Goal: Check status

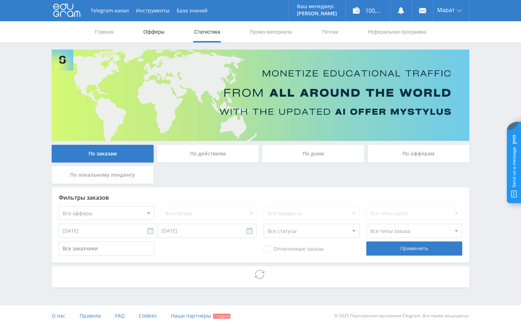
click at [153, 34] on link "Офферы" at bounding box center [154, 31] width 23 height 21
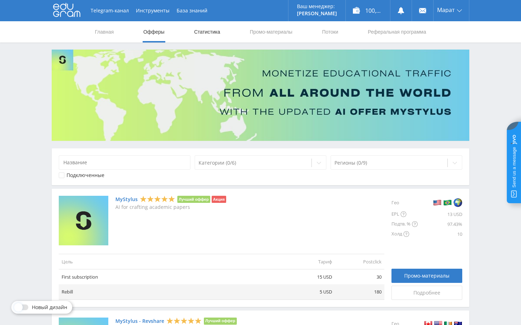
click at [209, 34] on link "Статистика" at bounding box center [207, 31] width 28 height 21
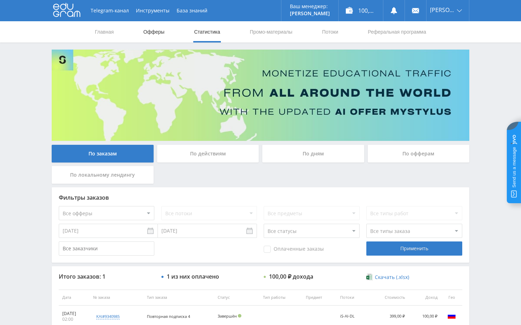
click at [154, 31] on link "Офферы" at bounding box center [154, 31] width 23 height 21
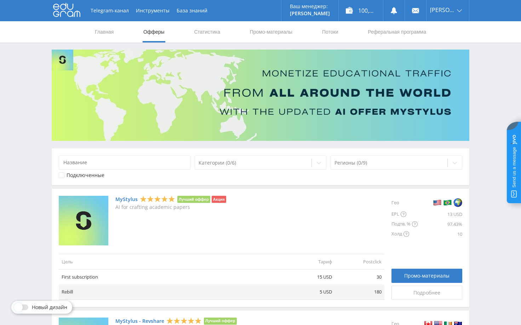
click at [217, 201] on li "Акция" at bounding box center [218, 199] width 14 height 7
click at [216, 32] on link "Статистика" at bounding box center [207, 31] width 28 height 21
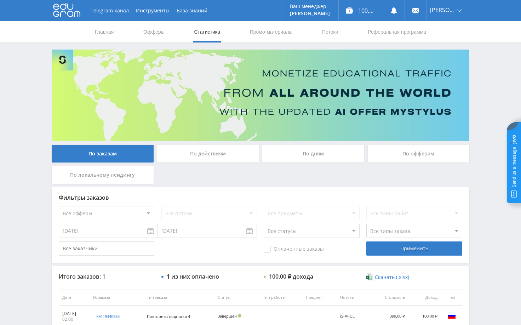
click at [480, 83] on div "Telegram-канал Инструменты База знаний Ваш менеджер: [PERSON_NAME] Online @edug…" at bounding box center [260, 189] width 521 height 379
click at [490, 94] on div "Telegram-канал Инструменты База знаний Ваш менеджер: [PERSON_NAME] Online @edug…" at bounding box center [260, 189] width 521 height 379
